Goal: Task Accomplishment & Management: Manage account settings

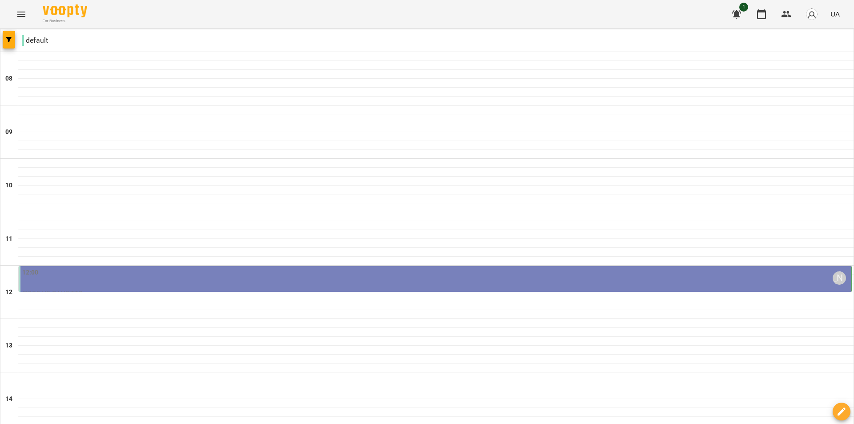
click at [198, 281] on div "12:00 [PERSON_NAME]" at bounding box center [435, 278] width 827 height 20
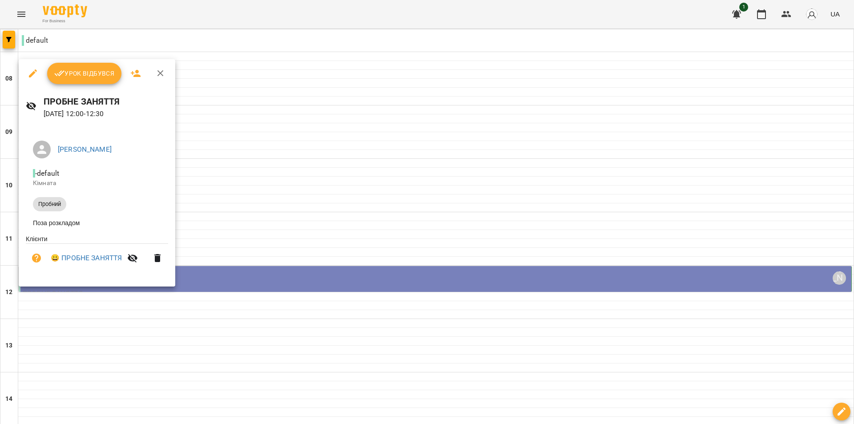
click at [325, 190] on div at bounding box center [427, 212] width 854 height 424
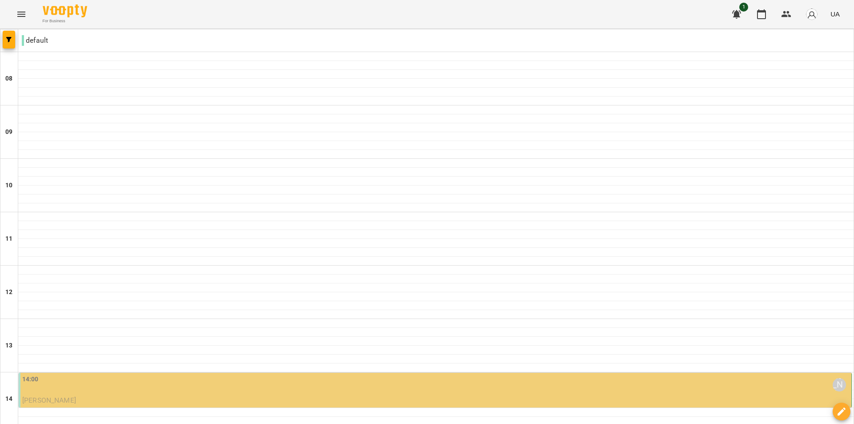
scroll to position [178, 0]
click at [226, 375] on div "14:00 [PERSON_NAME]" at bounding box center [435, 385] width 827 height 20
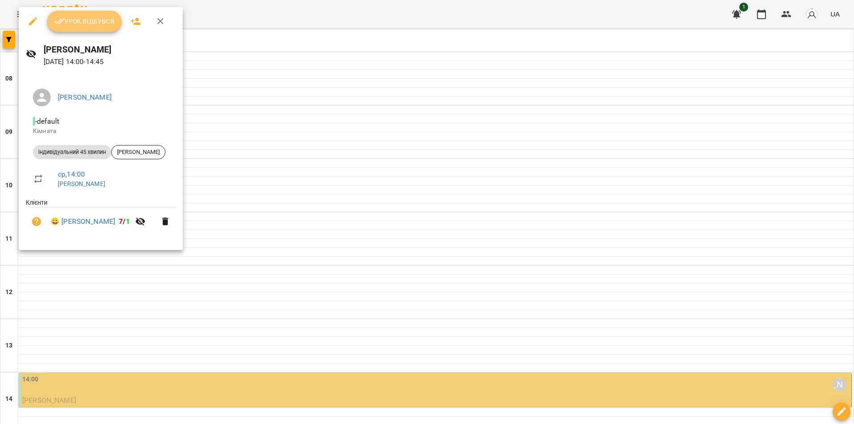
click at [103, 19] on span "Урок відбувся" at bounding box center [84, 21] width 60 height 11
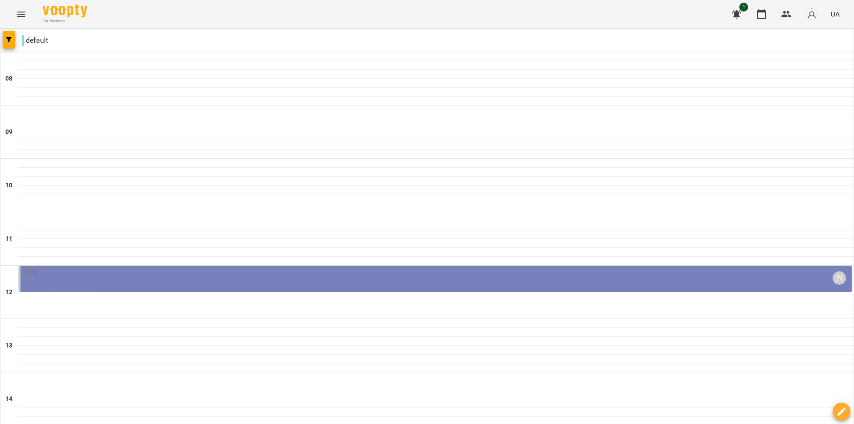
click at [197, 278] on div "12:00 [PERSON_NAME]" at bounding box center [435, 278] width 827 height 20
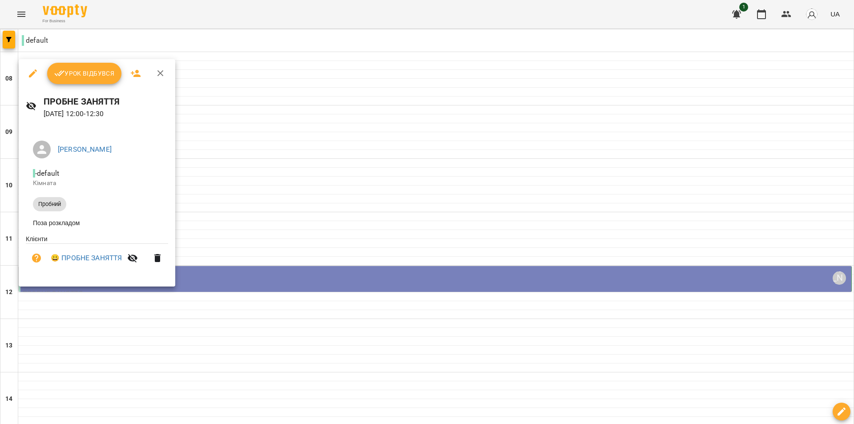
click at [88, 72] on span "Урок відбувся" at bounding box center [84, 73] width 60 height 11
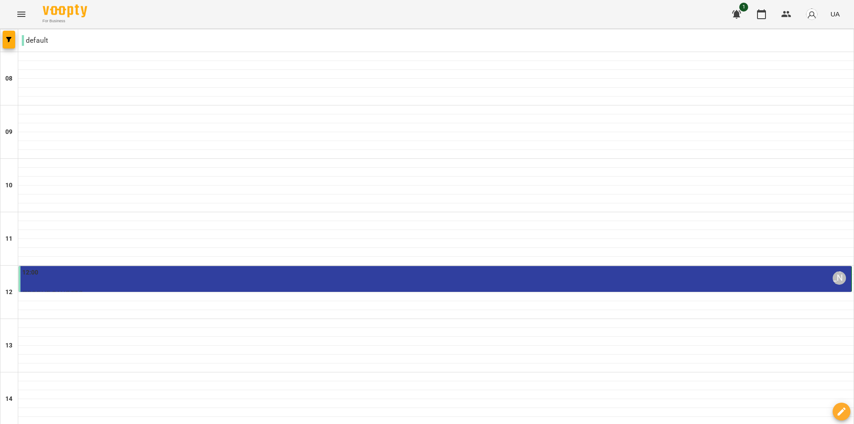
scroll to position [356, 0]
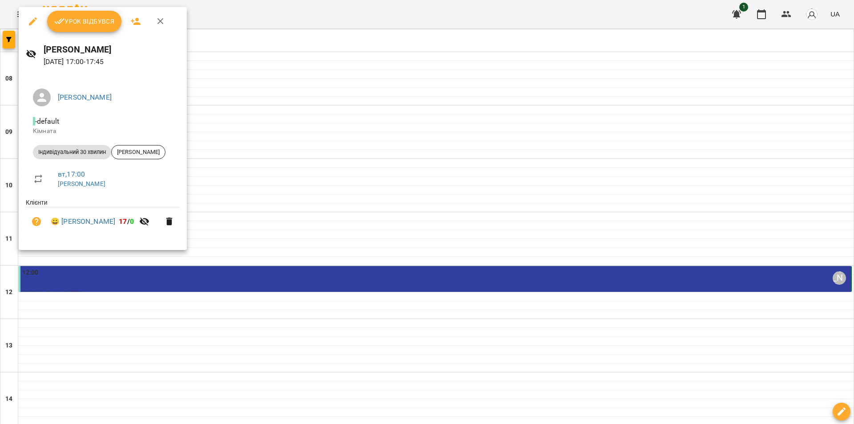
click at [61, 19] on icon "button" at bounding box center [59, 22] width 10 height 6
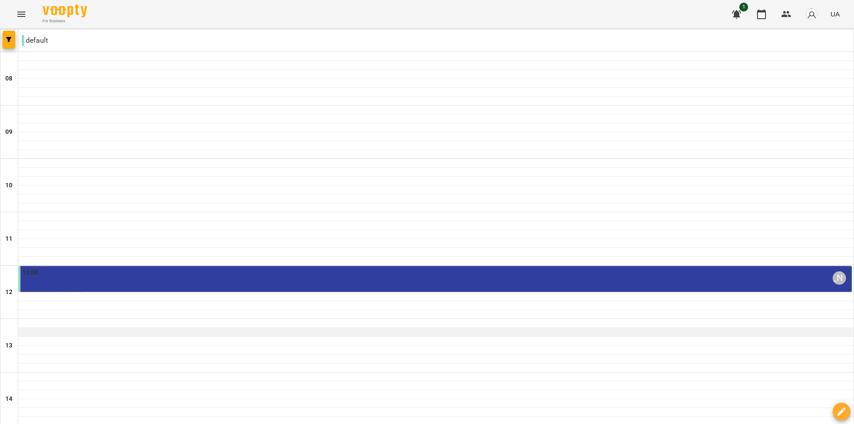
scroll to position [311, 0]
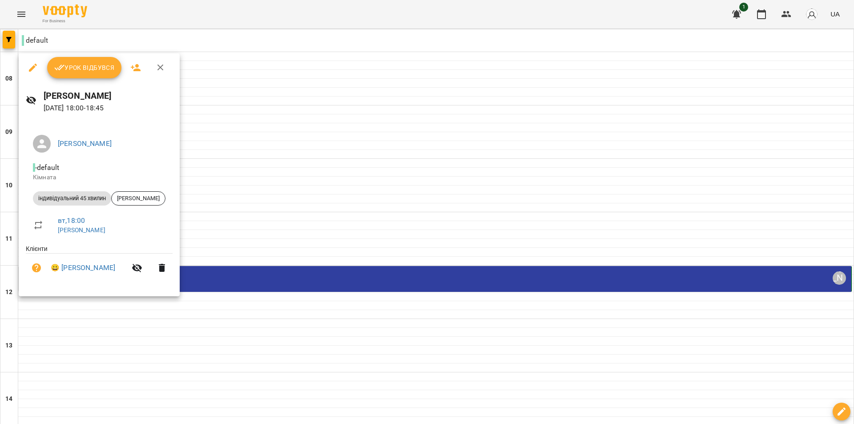
click at [67, 56] on div "Урок відбувся" at bounding box center [99, 67] width 161 height 28
click at [70, 69] on span "Урок відбувся" at bounding box center [84, 67] width 60 height 11
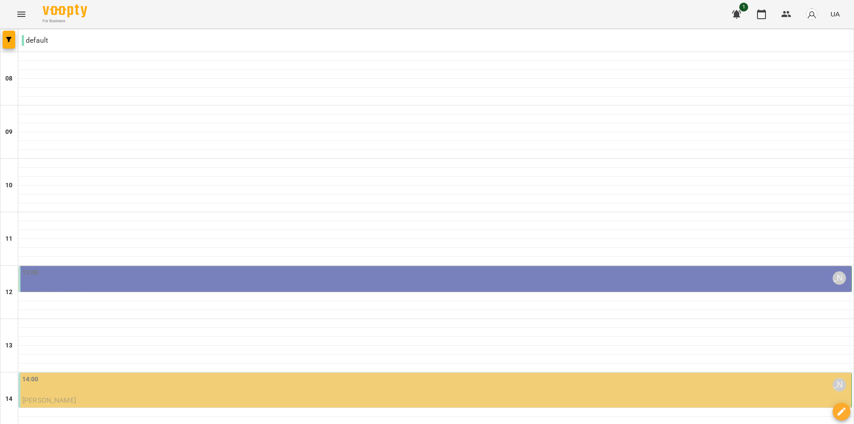
click at [226, 287] on div "12:00 [PERSON_NAME]" at bounding box center [435, 278] width 827 height 20
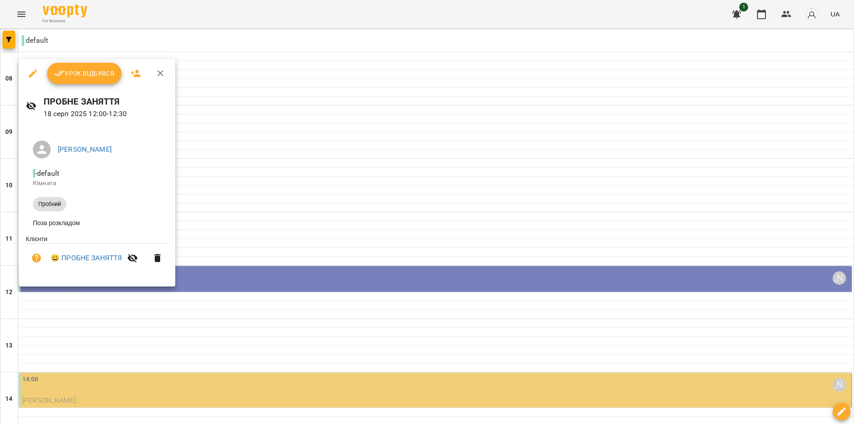
click at [83, 71] on span "Урок відбувся" at bounding box center [84, 73] width 60 height 11
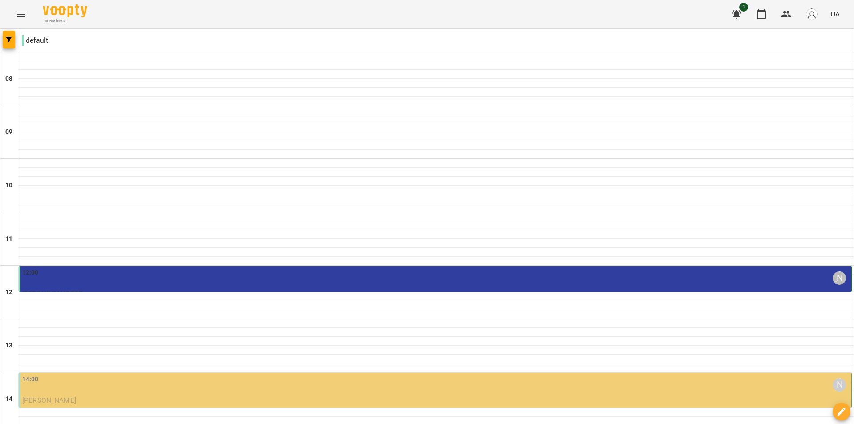
scroll to position [267, 0]
click at [162, 395] on p "[PERSON_NAME]" at bounding box center [435, 400] width 827 height 11
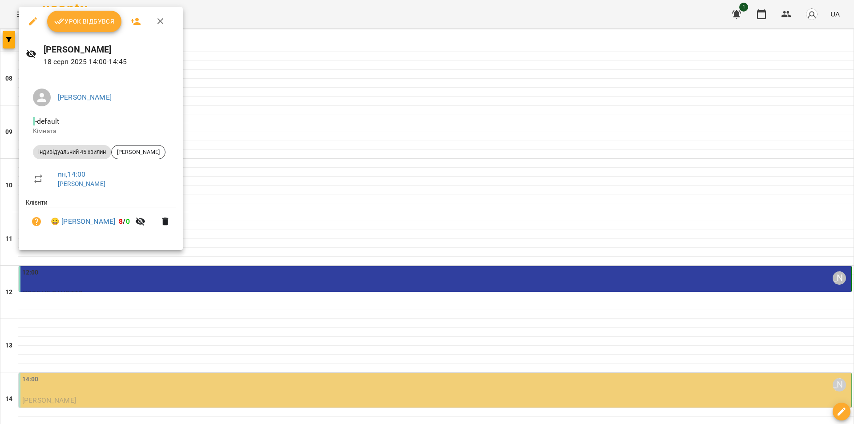
click at [335, 260] on div at bounding box center [427, 212] width 854 height 424
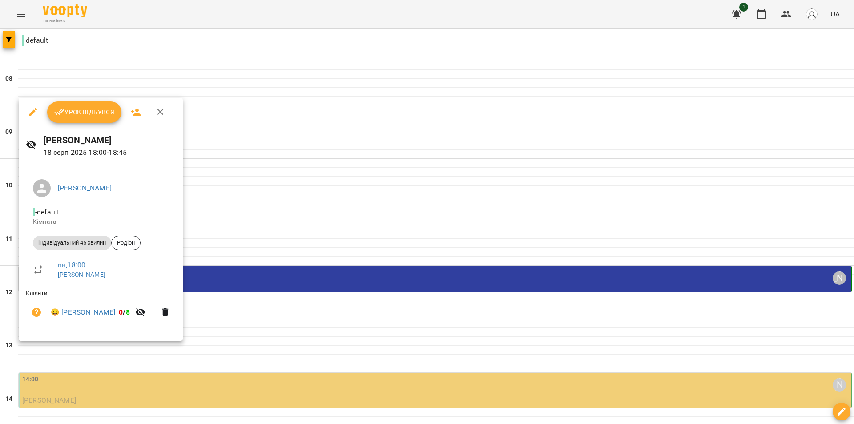
click at [86, 116] on span "Урок відбувся" at bounding box center [84, 112] width 60 height 11
